Goal: Obtain resource: Obtain resource

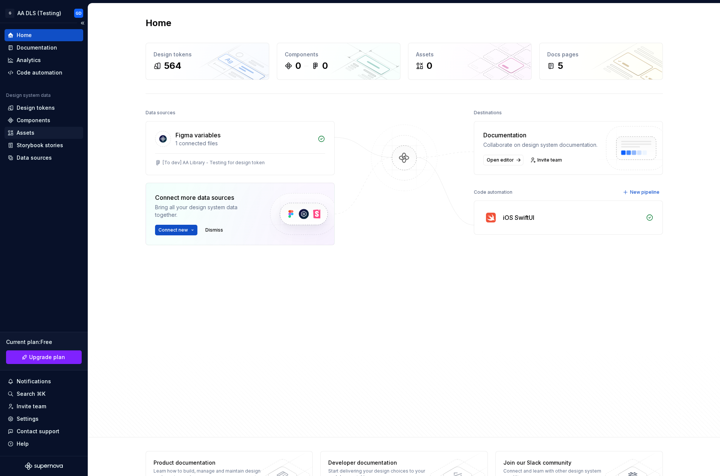
click at [35, 131] on div "Assets" at bounding box center [44, 133] width 73 height 8
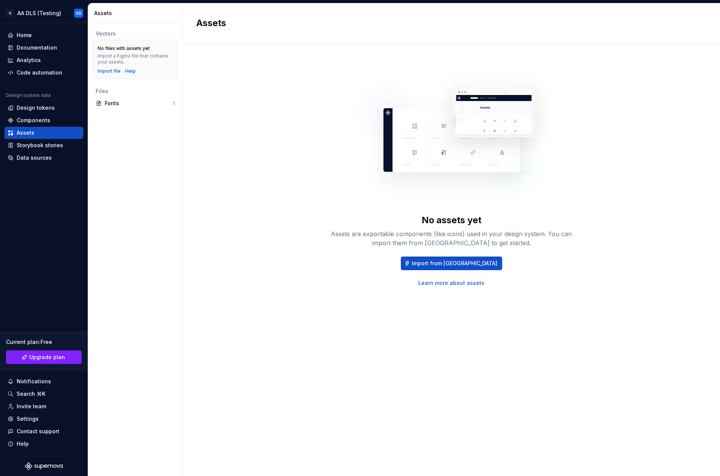
click at [124, 146] on div "Vectors No files with assets yet Import a Figma file that contains your assets.…" at bounding box center [135, 249] width 94 height 453
click at [455, 264] on span "Import from Figma" at bounding box center [454, 264] width 85 height 8
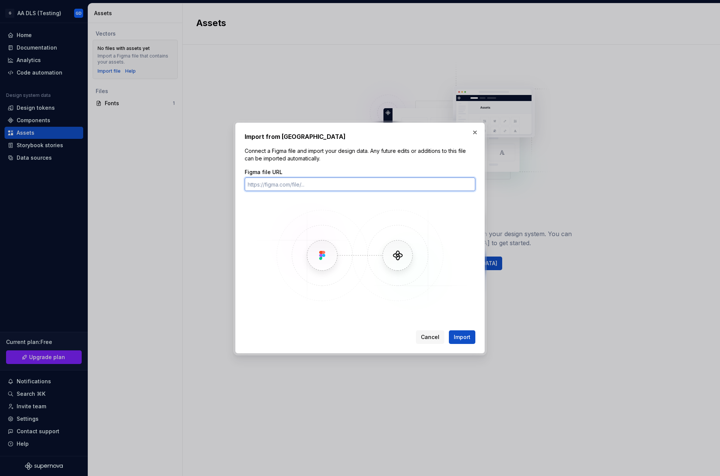
paste input "https://www.figma.com/design/7e4dPlR5xfXC6Fiu7OnlSK/Icon?node-id=0-1&t=hk3CshTd…"
type input "https://www.figma.com/design/7e4dPlR5xfXC6Fiu7OnlSK/Icon?node-id=0-1&t=hk3CshTd…"
click at [465, 336] on span "Import" at bounding box center [462, 337] width 17 height 8
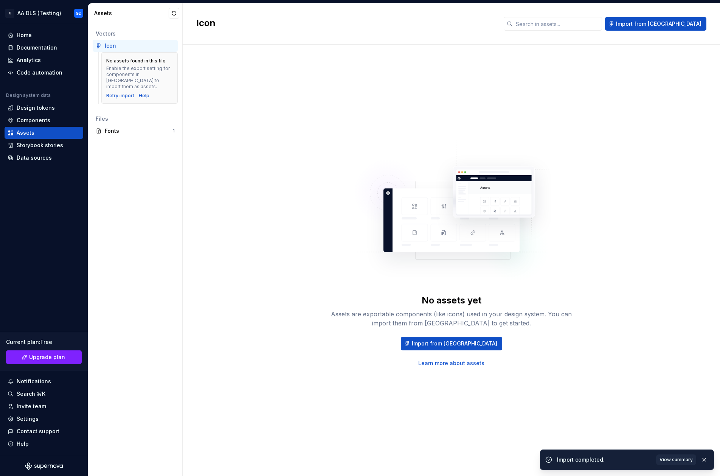
click at [136, 58] on div "No assets found in this file" at bounding box center [135, 61] width 59 height 6
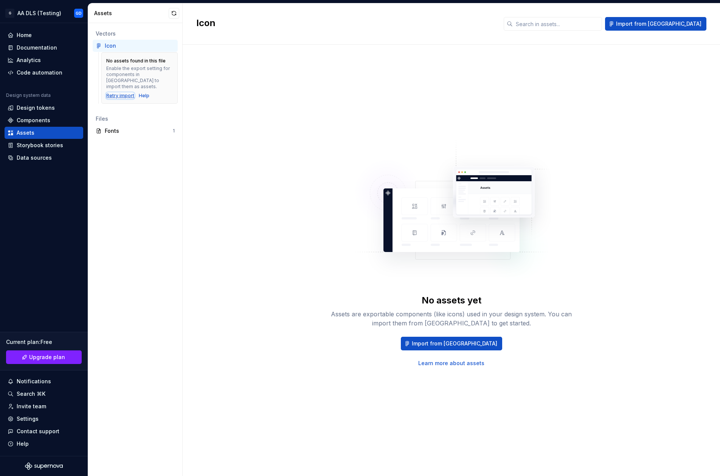
click at [116, 93] on div "Retry import" at bounding box center [120, 96] width 28 height 6
click at [122, 93] on div "Retry import" at bounding box center [120, 96] width 28 height 6
click at [130, 127] on div "Fonts" at bounding box center [139, 131] width 68 height 8
click at [131, 46] on div "Icon - Supernova" at bounding box center [128, 46] width 46 height 8
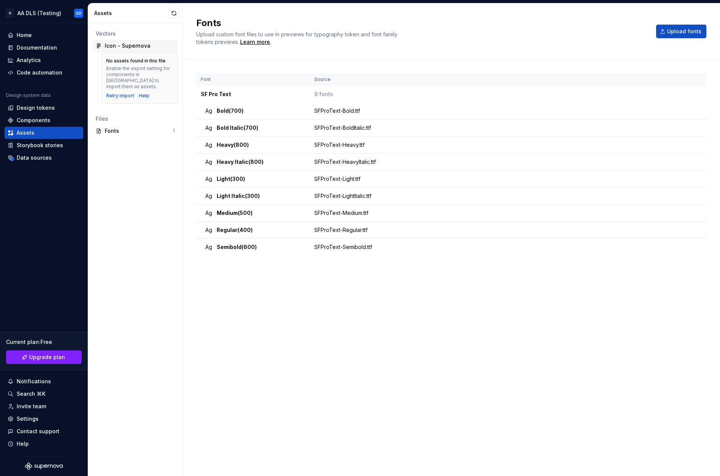
click at [123, 42] on div "Icon - Supernova" at bounding box center [128, 46] width 46 height 8
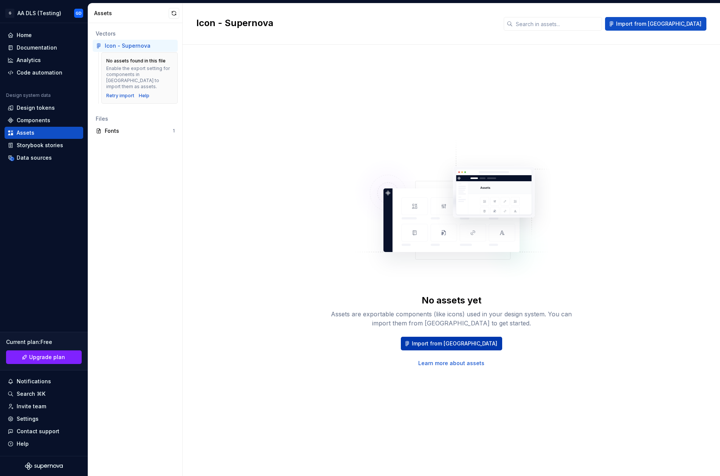
click at [450, 349] on button "Import from Figma" at bounding box center [451, 344] width 101 height 14
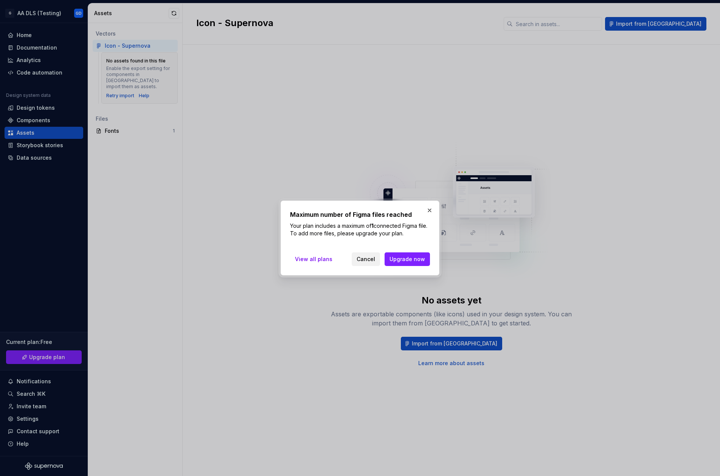
click at [370, 258] on span "Cancel" at bounding box center [366, 259] width 19 height 8
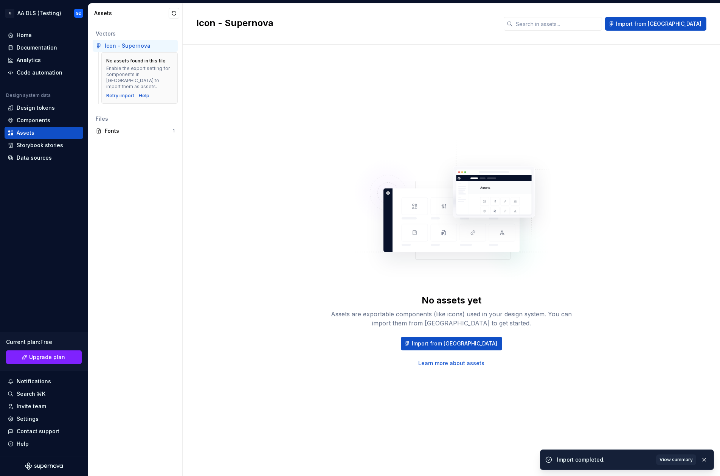
click at [161, 42] on div "Icon - Supernova" at bounding box center [140, 46] width 70 height 8
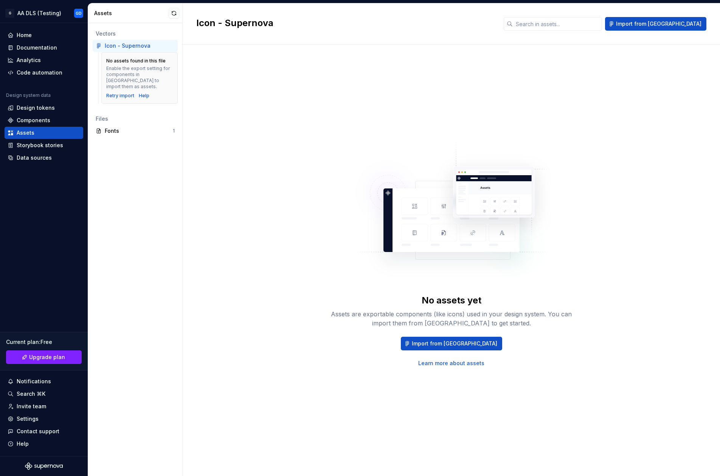
click at [107, 67] on div "Enable the export setting for components in Figma to import them as assets." at bounding box center [139, 77] width 67 height 24
click at [114, 127] on div "Fonts" at bounding box center [139, 131] width 68 height 8
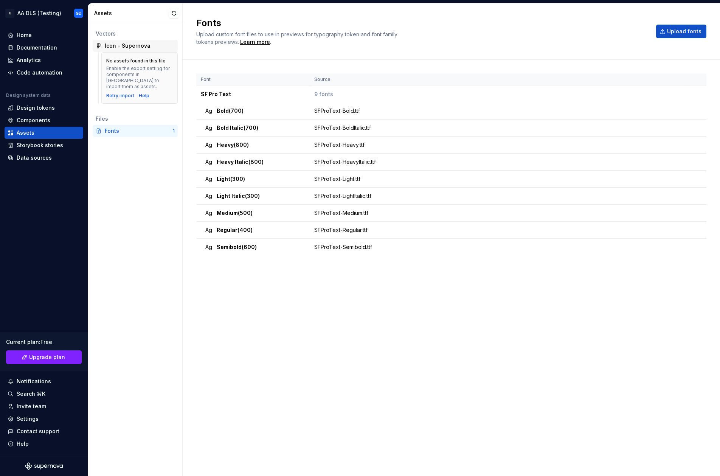
click at [118, 46] on div "Icon - Supernova" at bounding box center [128, 46] width 46 height 8
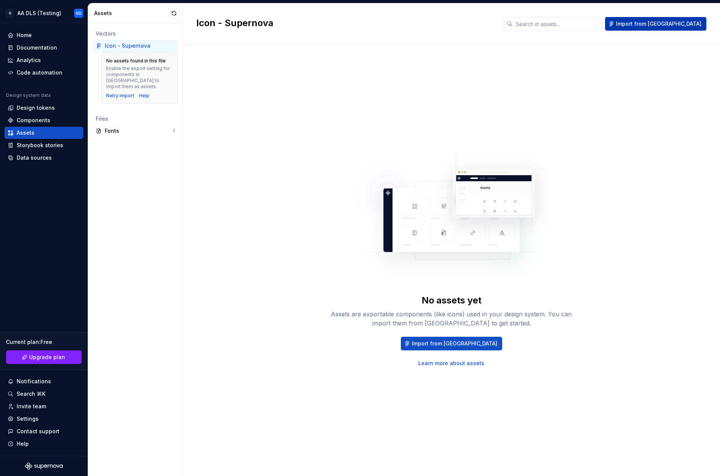
click at [665, 25] on span "Import from Figma" at bounding box center [658, 24] width 85 height 8
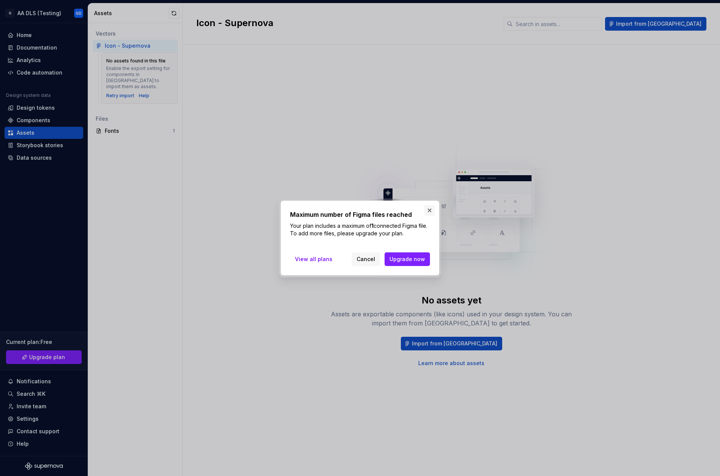
click at [427, 209] on button "button" at bounding box center [429, 210] width 11 height 11
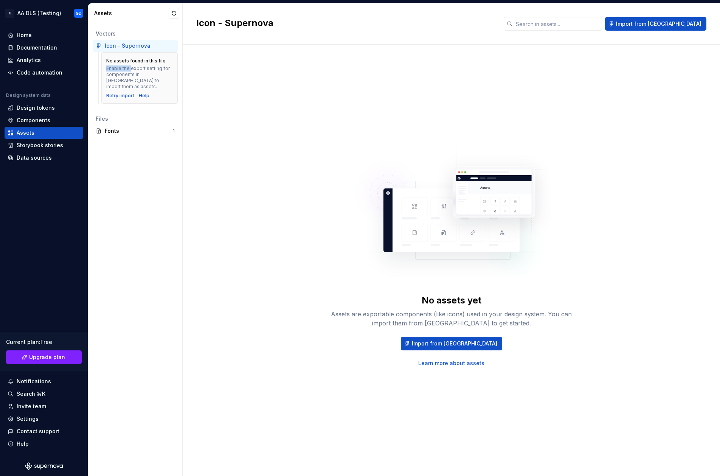
click at [131, 65] on div "Enable the export setting for components in Figma to import them as assets." at bounding box center [139, 77] width 67 height 24
click at [151, 72] on div "Enable the export setting for components in Figma to import them as assets." at bounding box center [139, 77] width 67 height 24
click at [124, 93] on div "Retry import" at bounding box center [120, 96] width 28 height 6
click at [176, 12] on button "button" at bounding box center [174, 13] width 11 height 11
click at [48, 125] on div "Components" at bounding box center [44, 120] width 79 height 12
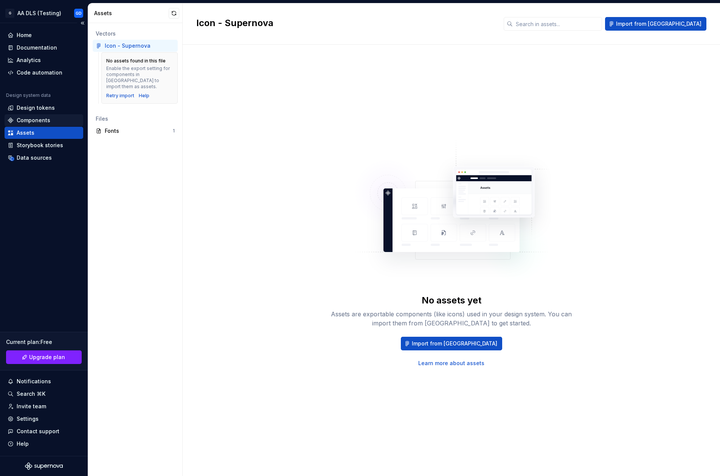
click at [42, 123] on div "Components" at bounding box center [34, 121] width 34 height 8
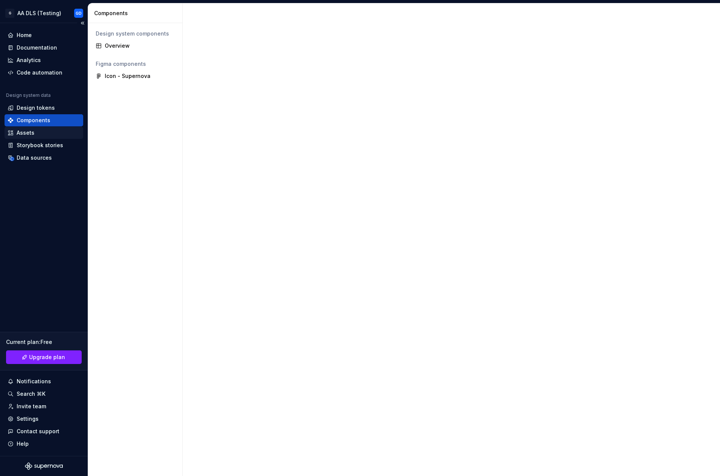
click at [33, 132] on div "Assets" at bounding box center [26, 133] width 18 height 8
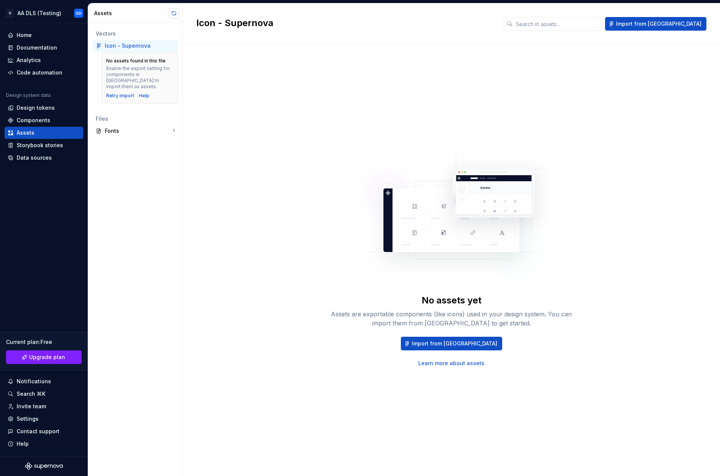
click at [175, 10] on button "button" at bounding box center [174, 13] width 11 height 11
click at [138, 45] on div "Icon - Supernova" at bounding box center [128, 46] width 46 height 8
click at [129, 127] on div "Fonts" at bounding box center [139, 131] width 68 height 8
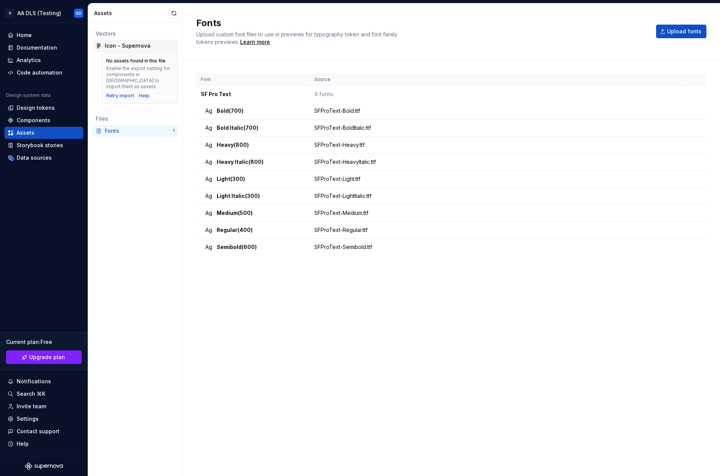
click at [129, 45] on div "Icon - Supernova" at bounding box center [128, 46] width 46 height 8
click at [129, 44] on div "Icon - Supernova" at bounding box center [128, 46] width 46 height 8
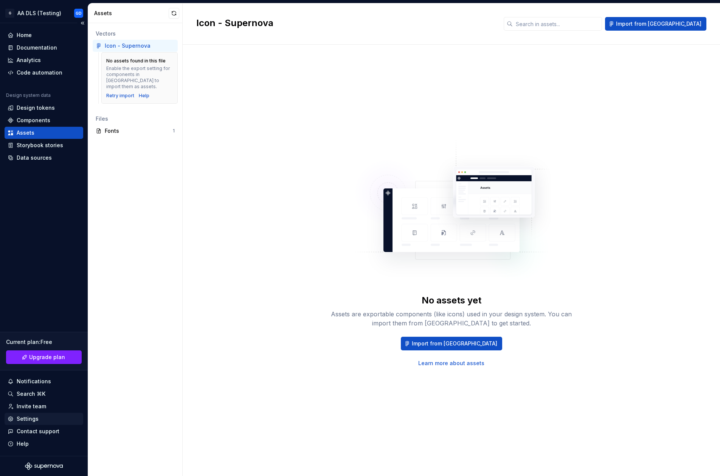
click at [34, 419] on div "Settings" at bounding box center [28, 419] width 22 height 8
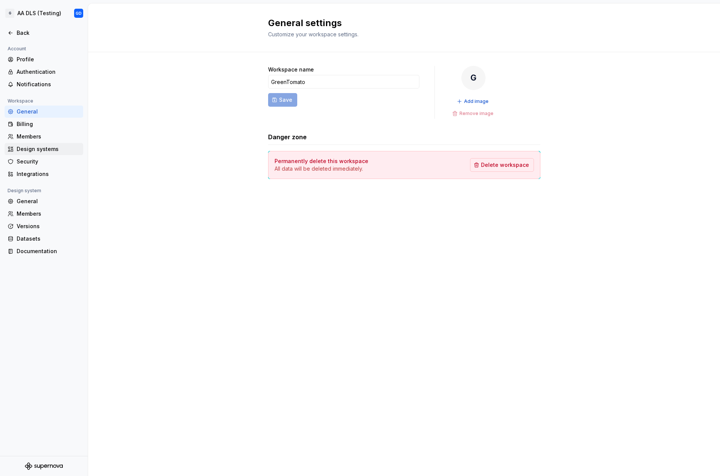
click at [44, 149] on div "Design systems" at bounding box center [49, 149] width 64 height 8
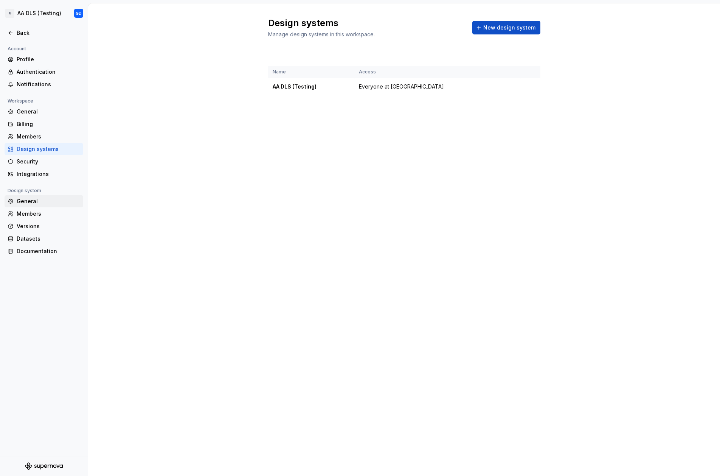
click at [44, 203] on div "General" at bounding box center [49, 201] width 64 height 8
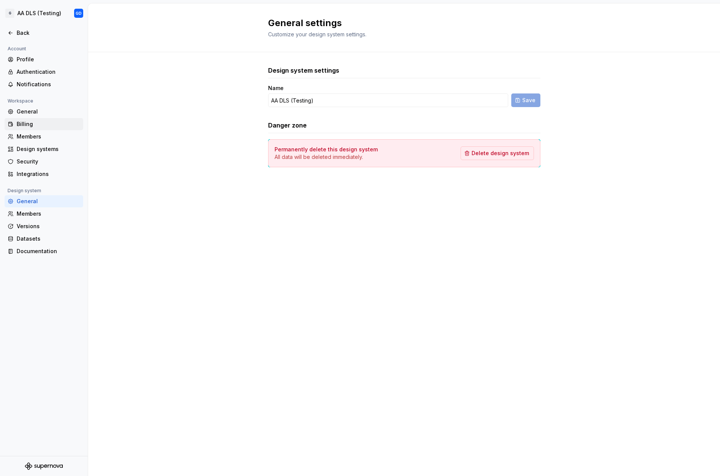
click at [48, 120] on div "Billing" at bounding box center [49, 124] width 64 height 8
click at [41, 109] on div "General" at bounding box center [49, 112] width 64 height 8
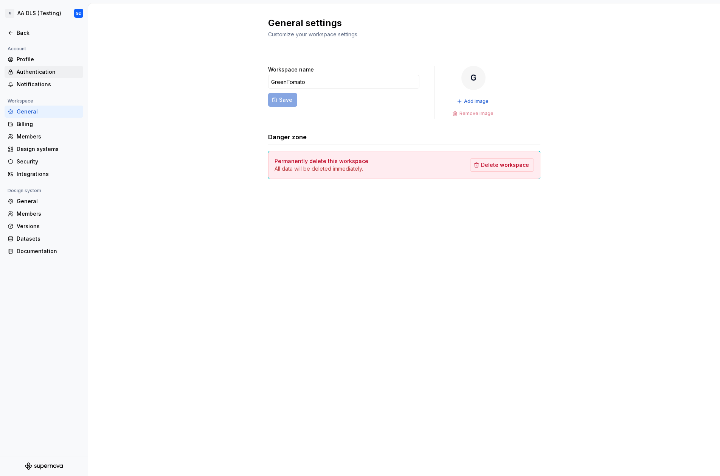
click at [34, 73] on div "Authentication" at bounding box center [49, 72] width 64 height 8
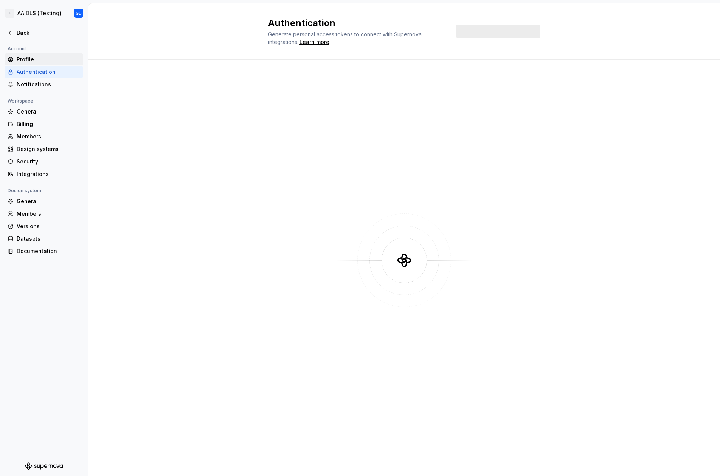
click at [25, 60] on div "Profile" at bounding box center [49, 60] width 64 height 8
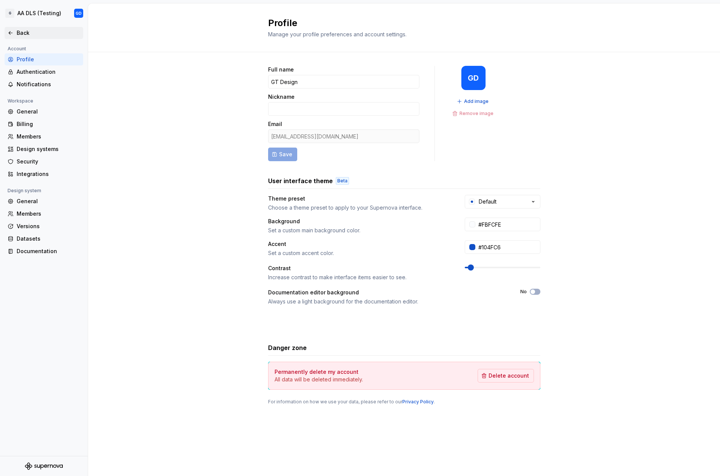
click at [17, 31] on div "Back" at bounding box center [49, 33] width 64 height 8
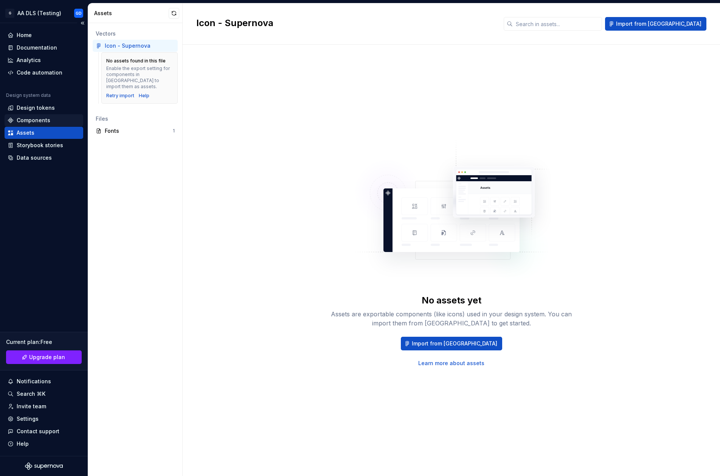
click at [36, 121] on div "Components" at bounding box center [34, 121] width 34 height 8
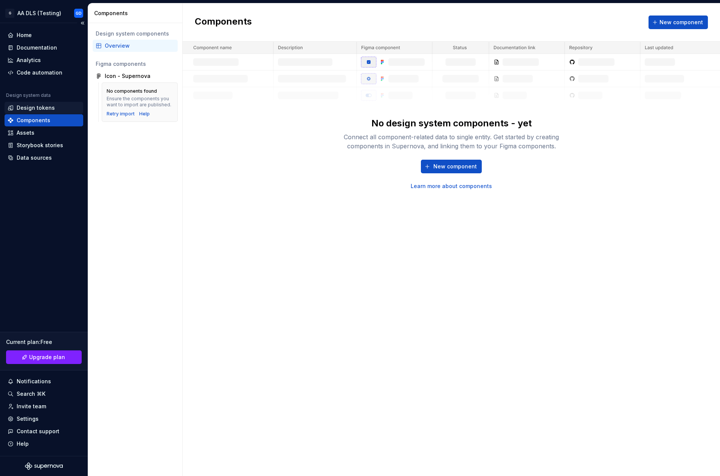
click at [43, 109] on div "Design tokens" at bounding box center [36, 108] width 38 height 8
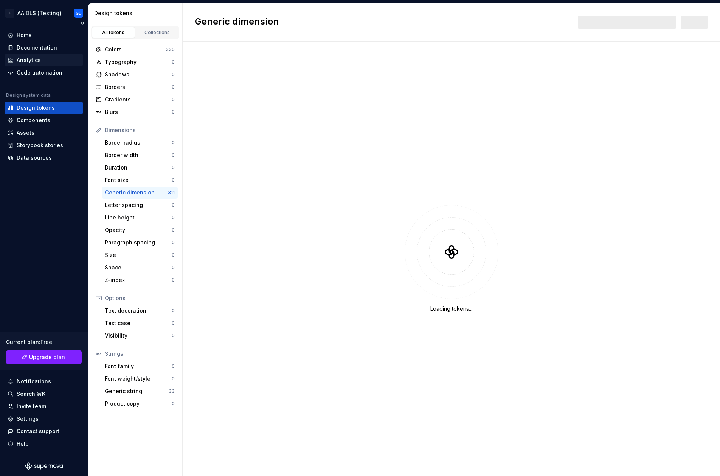
click at [33, 58] on div "Analytics" at bounding box center [29, 60] width 24 height 8
click at [41, 133] on div "Assets" at bounding box center [44, 133] width 73 height 8
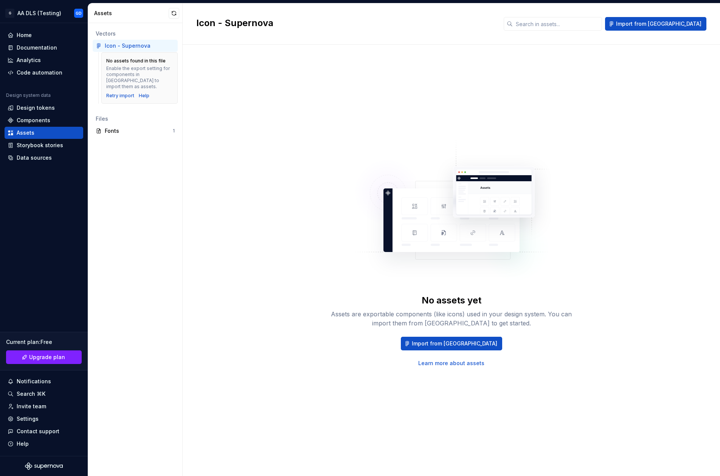
click at [136, 47] on div "Icon - Supernova" at bounding box center [128, 46] width 46 height 8
click at [137, 93] on div "No assets found in this file Enable the export setting for components in Figma …" at bounding box center [139, 77] width 76 height 51
click at [99, 45] on icon at bounding box center [99, 46] width 6 height 6
click at [128, 45] on div "Icon - Supernova" at bounding box center [128, 46] width 46 height 8
click at [212, 79] on div "No assets yet Assets are exportable components (like icons) used in your design…" at bounding box center [451, 252] width 510 height 389
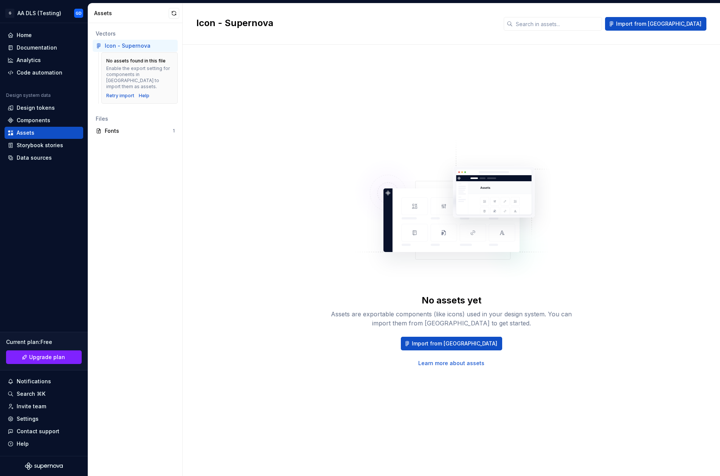
click at [99, 48] on icon at bounding box center [99, 46] width 6 height 6
click at [667, 23] on span "Import from Figma" at bounding box center [658, 24] width 85 height 8
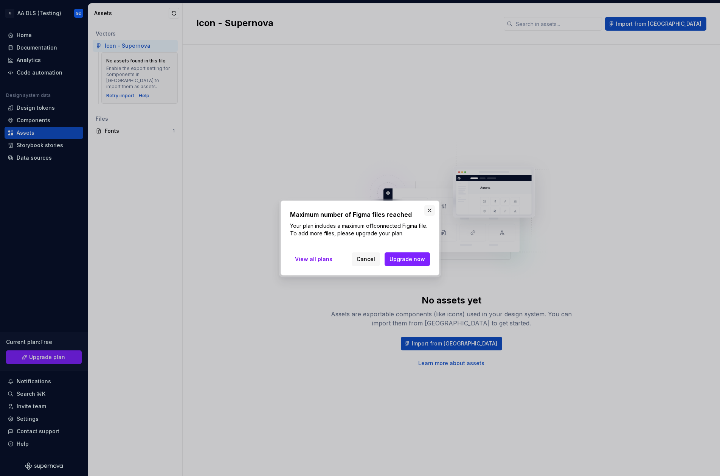
click at [431, 208] on button "button" at bounding box center [429, 210] width 11 height 11
